Goal: Transaction & Acquisition: Purchase product/service

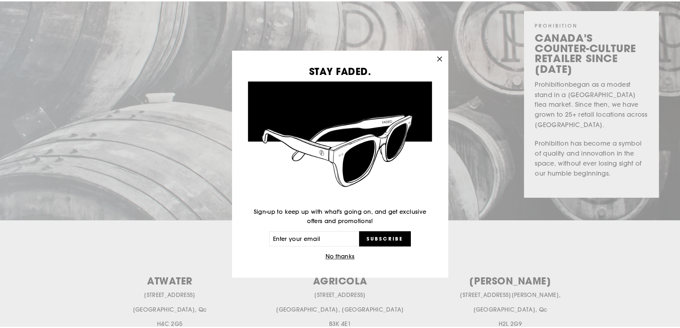
scroll to position [214, 0]
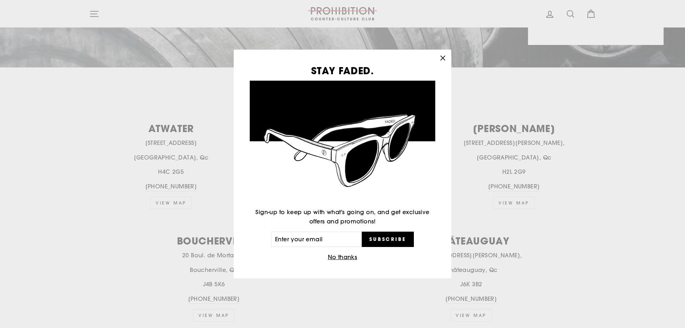
click at [445, 55] on icon "button" at bounding box center [443, 58] width 10 height 10
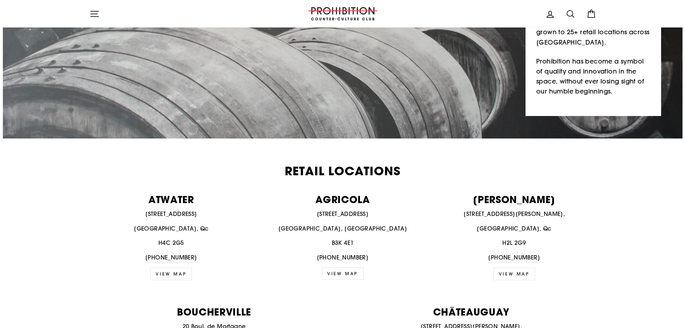
scroll to position [143, 0]
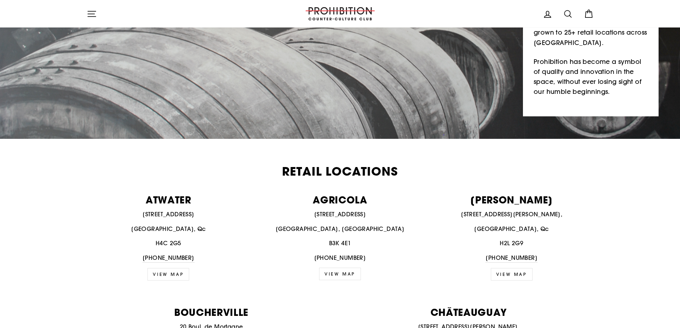
click at [89, 9] on icon "button" at bounding box center [92, 14] width 10 height 10
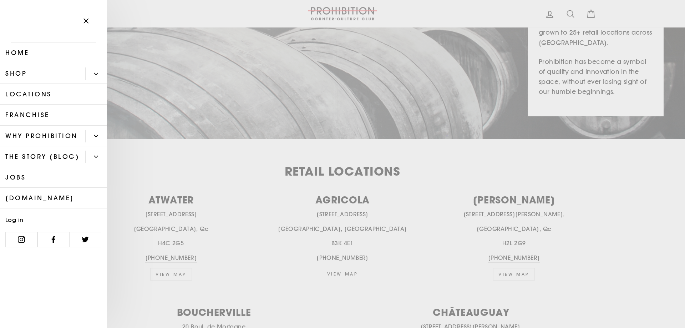
click at [42, 75] on link "Shop" at bounding box center [42, 73] width 85 height 21
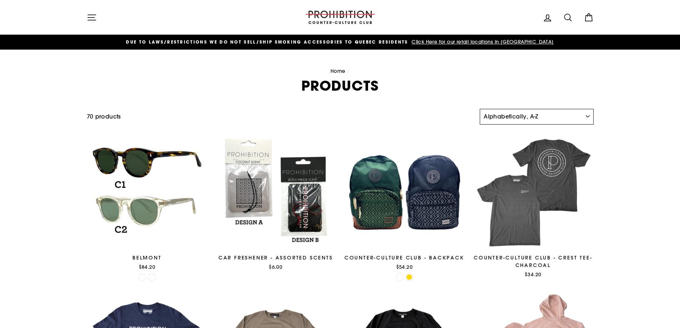
click at [515, 111] on select "Sort Featured Best selling Alphabetically, A-Z Alphabetically, Z-A Price, low t…" at bounding box center [535, 117] width 113 height 16
select select "price-ascending"
click at [479, 109] on select "Sort Featured Best selling Alphabetically, A-Z Alphabetically, Z-A Price, low t…" at bounding box center [535, 117] width 113 height 16
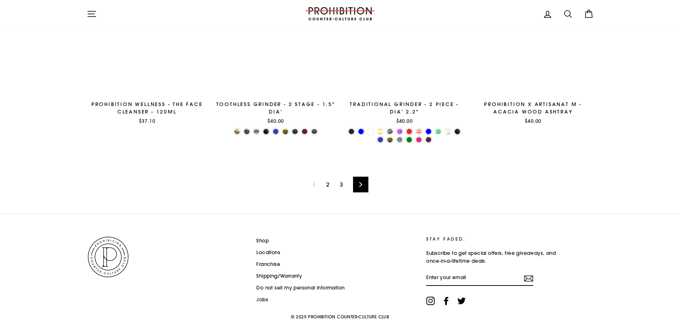
scroll to position [1158, 0]
